Goal: Information Seeking & Learning: Learn about a topic

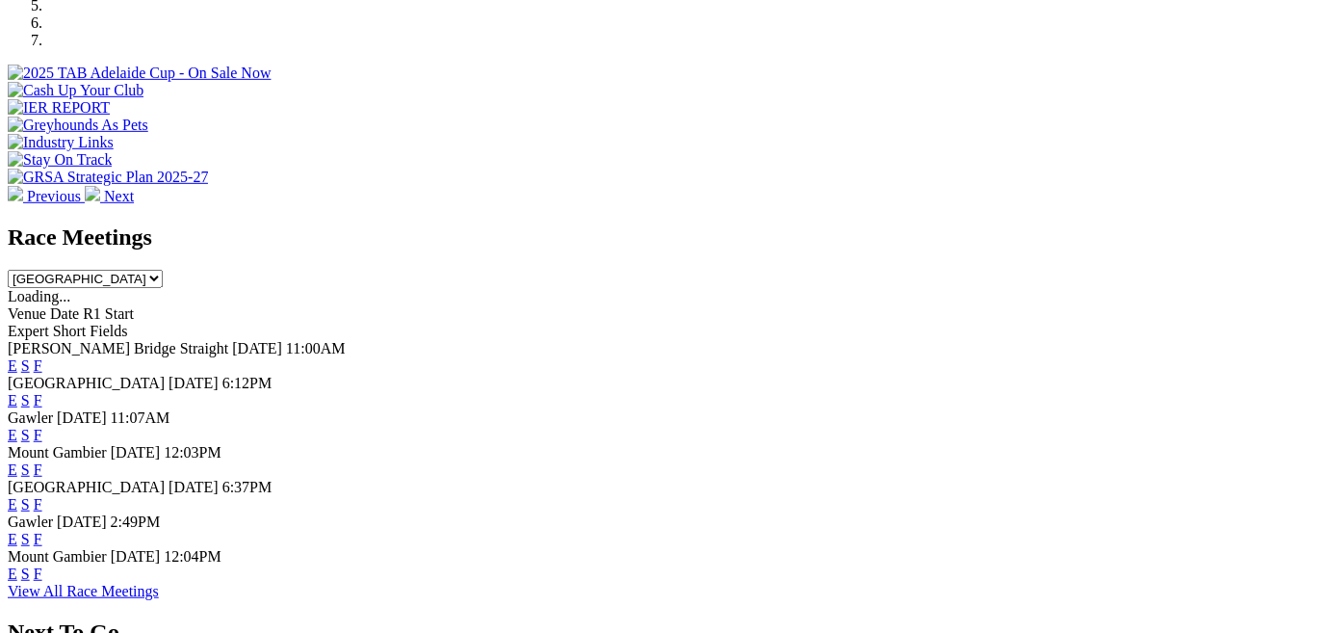
scroll to position [680, 0]
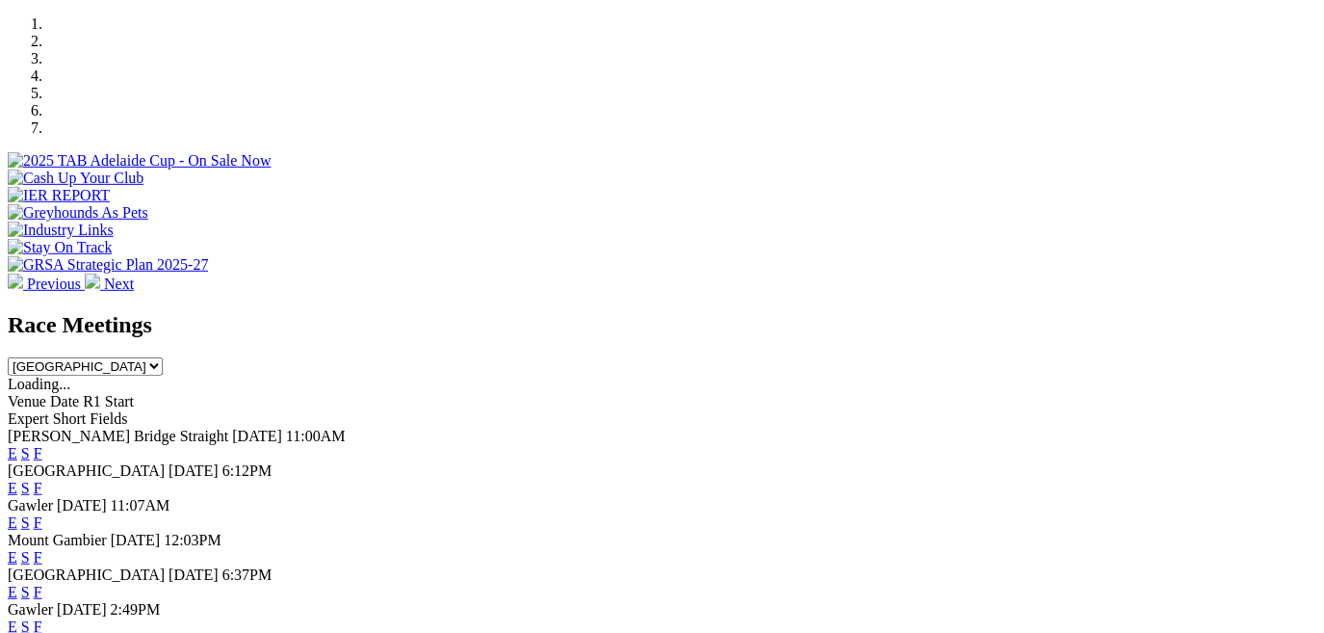
click at [17, 445] on link "E" at bounding box center [13, 453] width 10 height 16
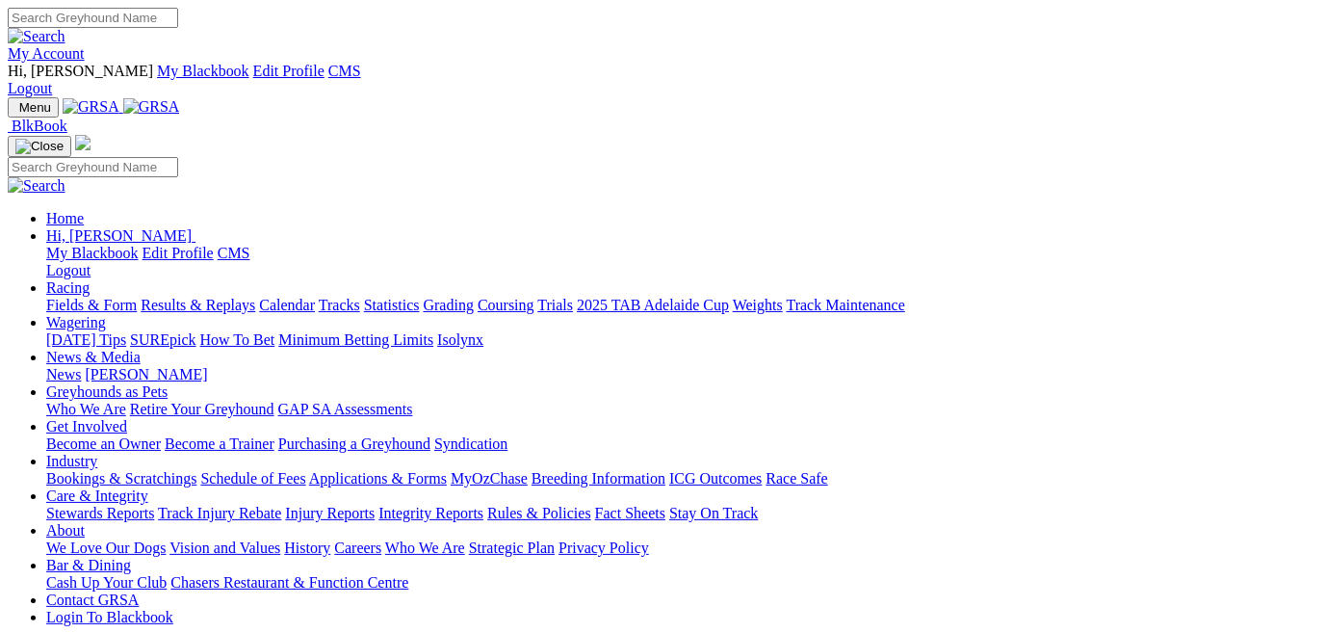
click at [154, 505] on link "Stewards Reports" at bounding box center [100, 513] width 108 height 16
